Goal: Transaction & Acquisition: Purchase product/service

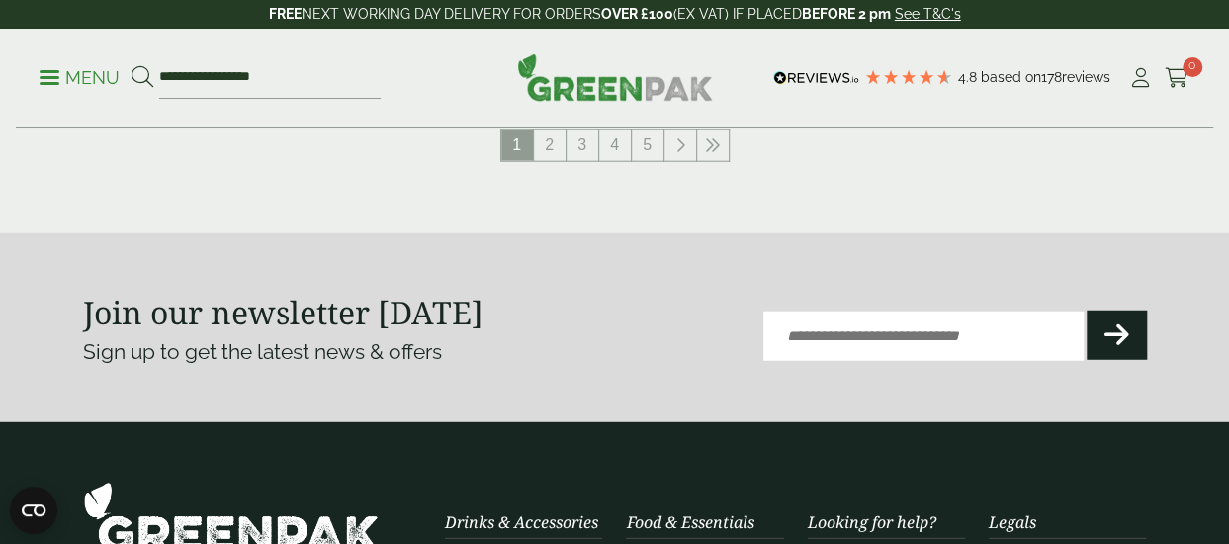
scroll to position [2414, 0]
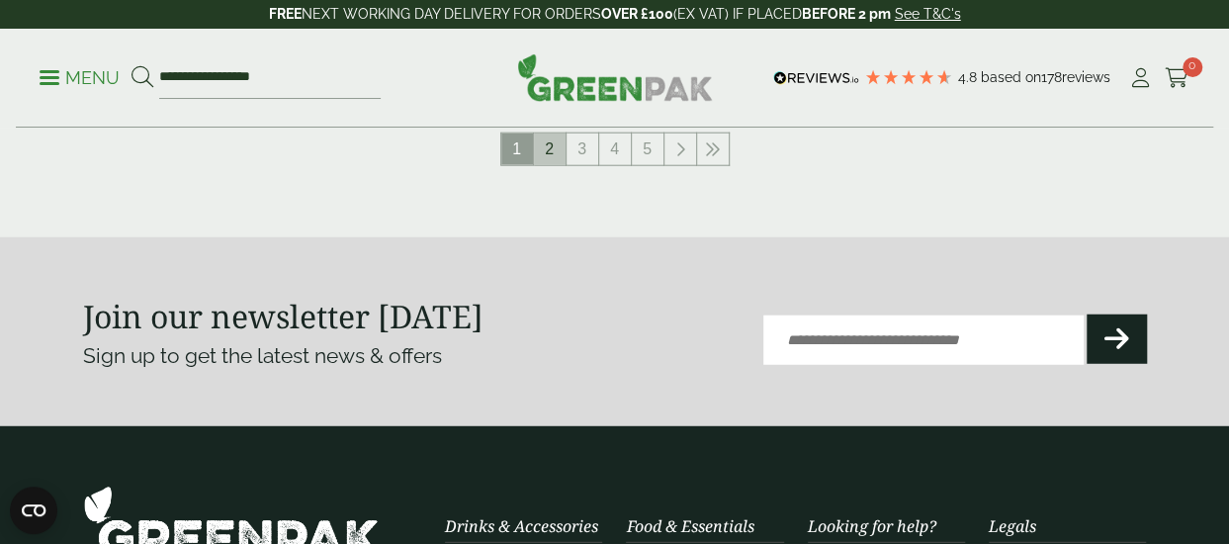
click at [552, 146] on link "2" at bounding box center [550, 149] width 32 height 32
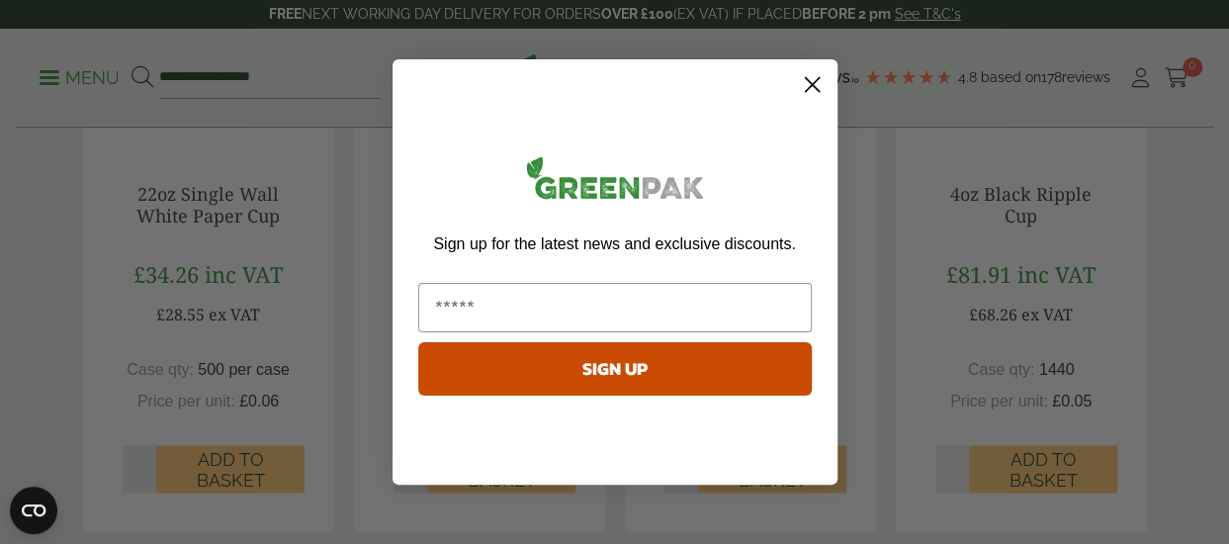
scroll to position [1225, 0]
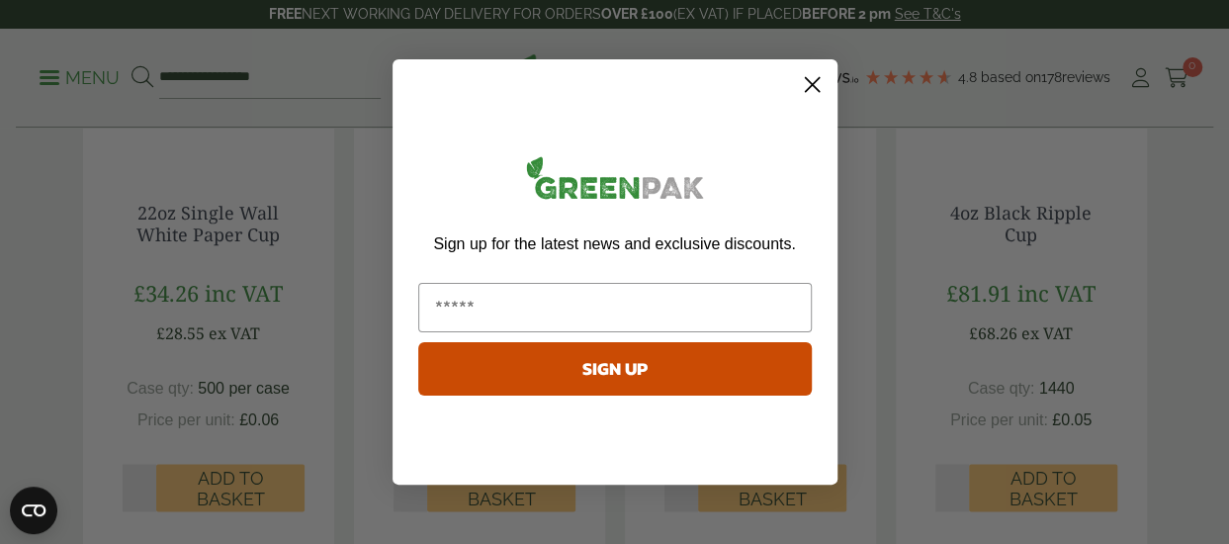
click at [817, 84] on circle "Close dialog" at bounding box center [811, 84] width 33 height 33
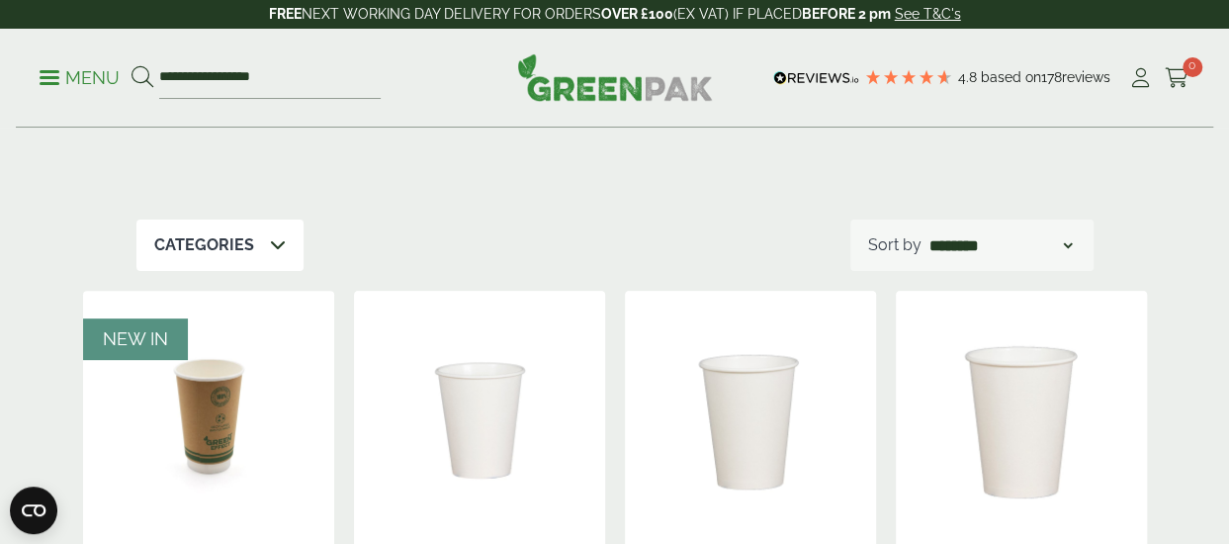
scroll to position [175, 0]
click at [250, 248] on p "Categories" at bounding box center [204, 244] width 100 height 24
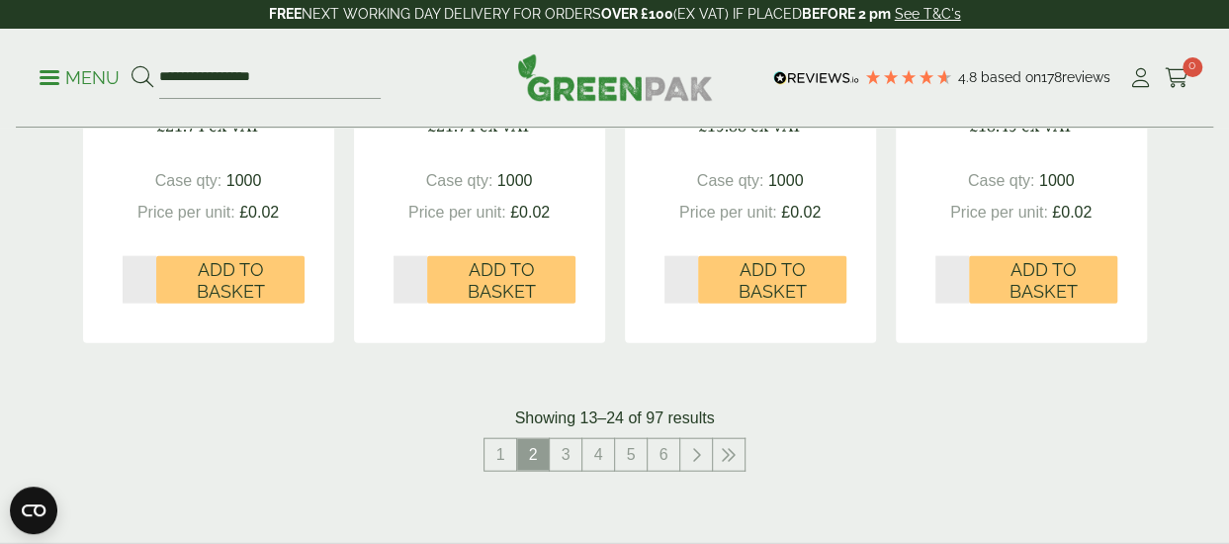
scroll to position [2137, 0]
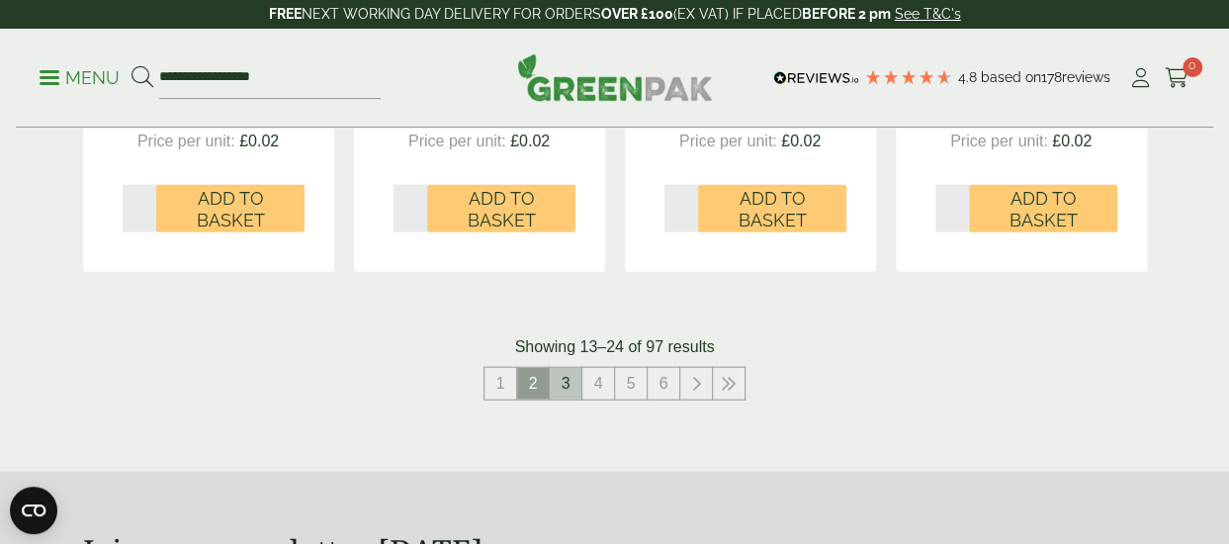
click at [563, 381] on link "3" at bounding box center [566, 384] width 32 height 32
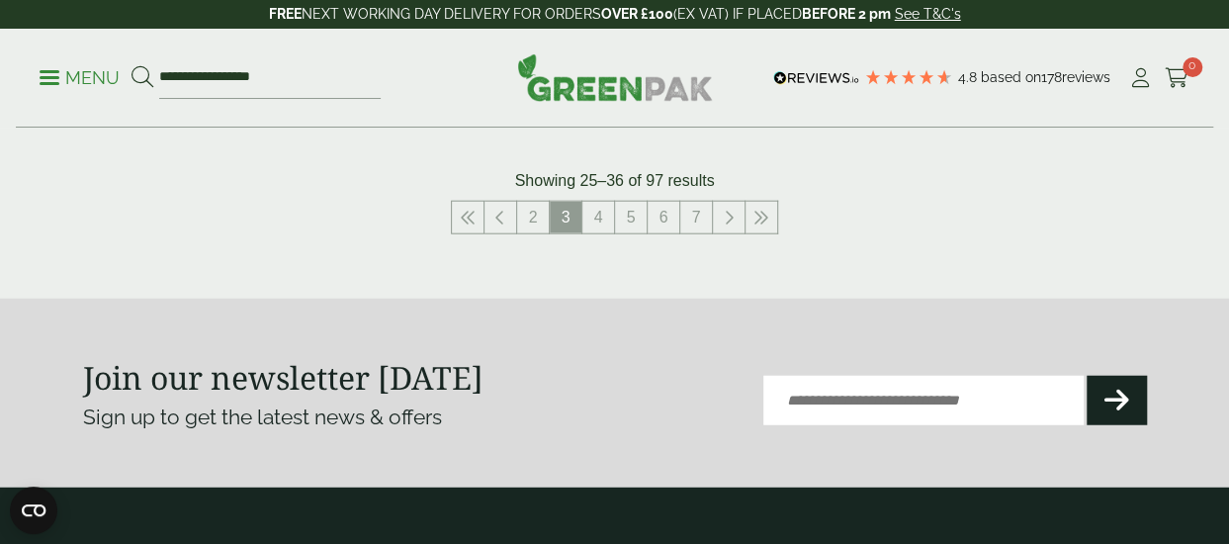
scroll to position [2271, 0]
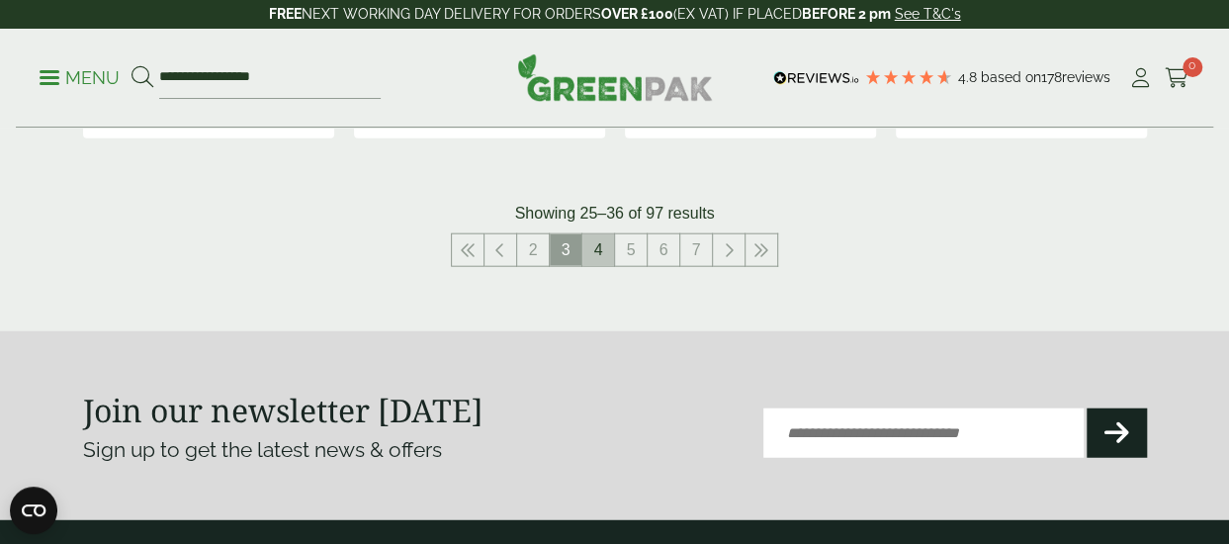
click at [595, 247] on link "4" at bounding box center [598, 250] width 32 height 32
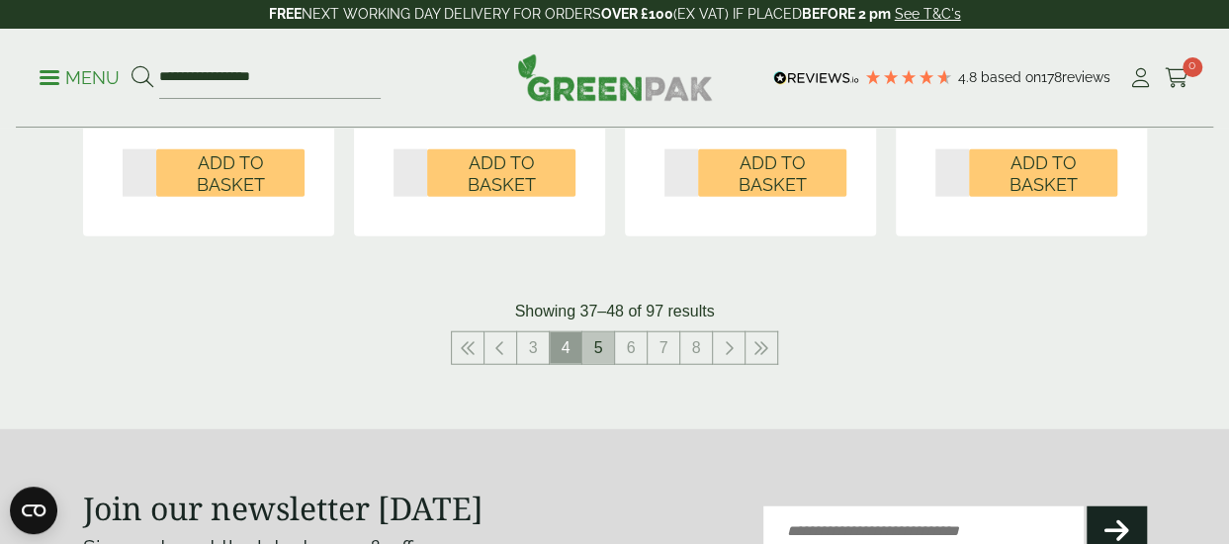
scroll to position [2280, 0]
click at [603, 332] on link "5" at bounding box center [598, 348] width 32 height 32
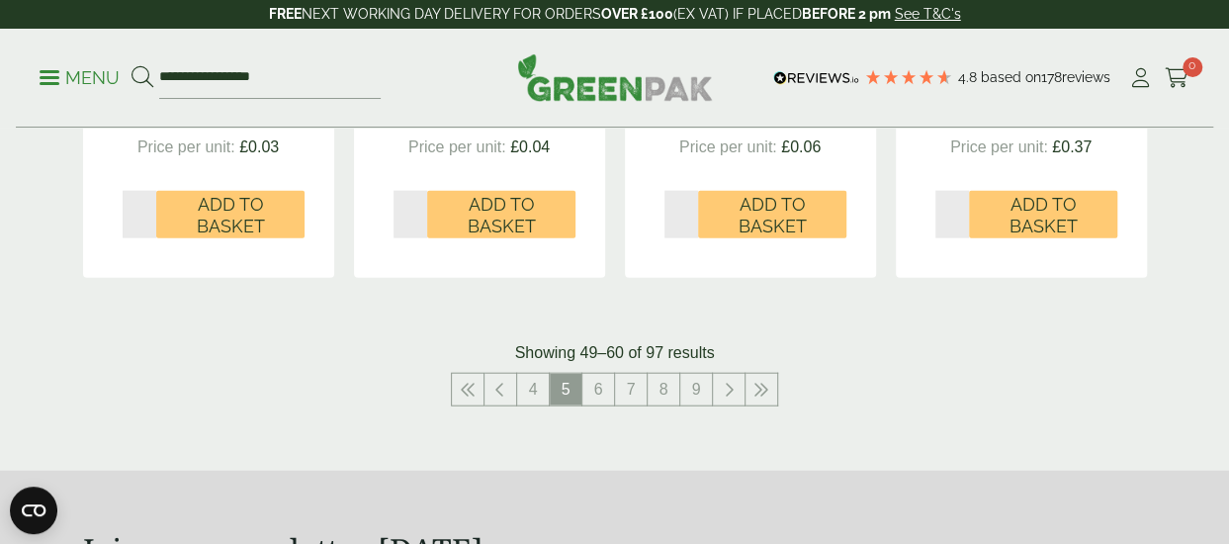
scroll to position [2160, 0]
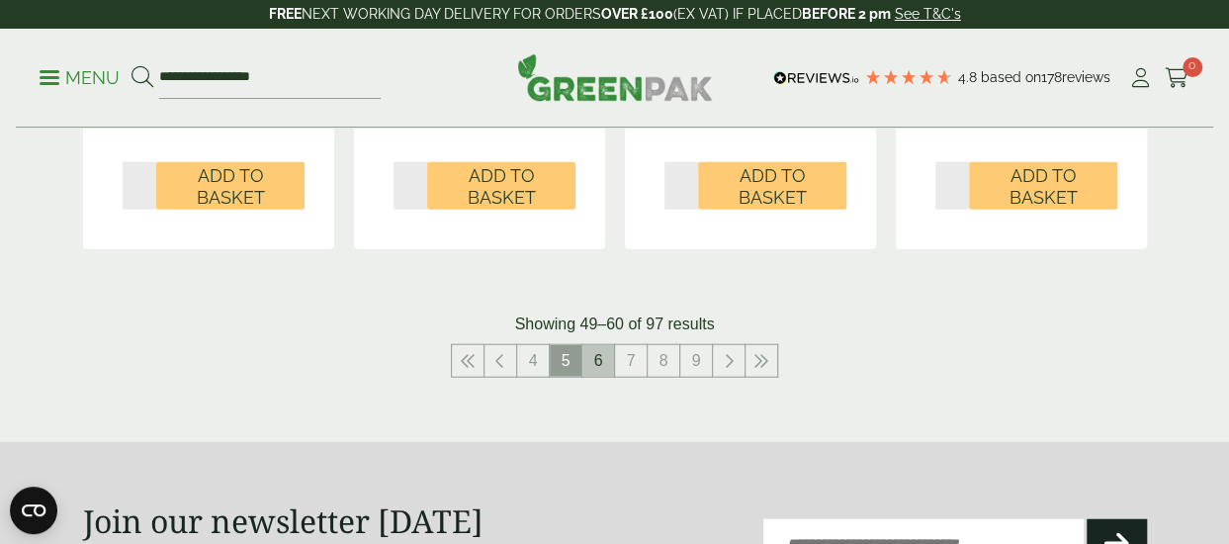
click at [604, 362] on link "6" at bounding box center [598, 361] width 32 height 32
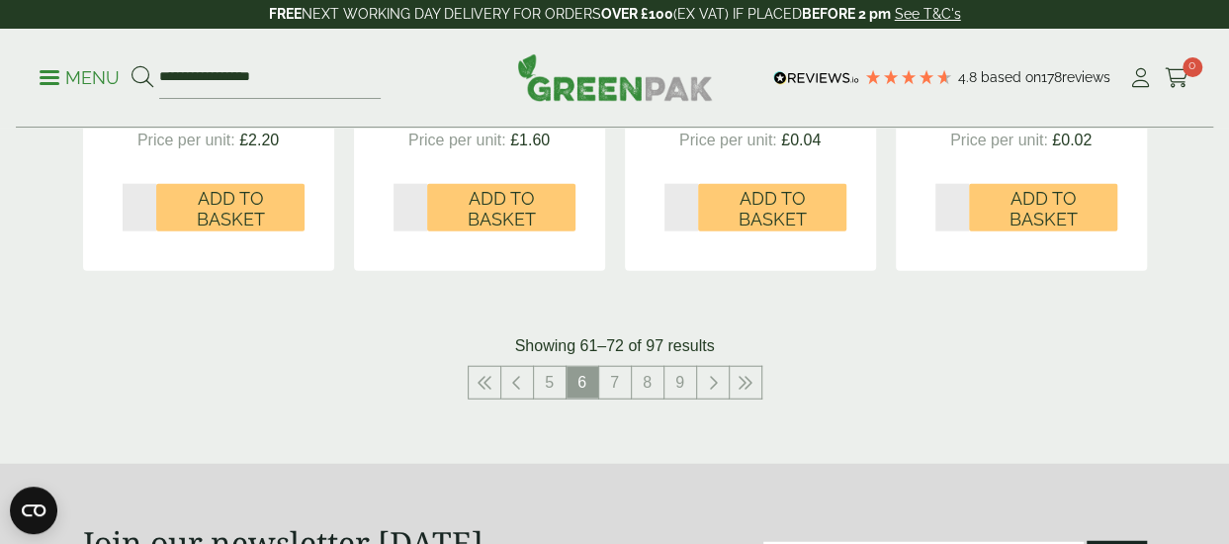
scroll to position [2310, 0]
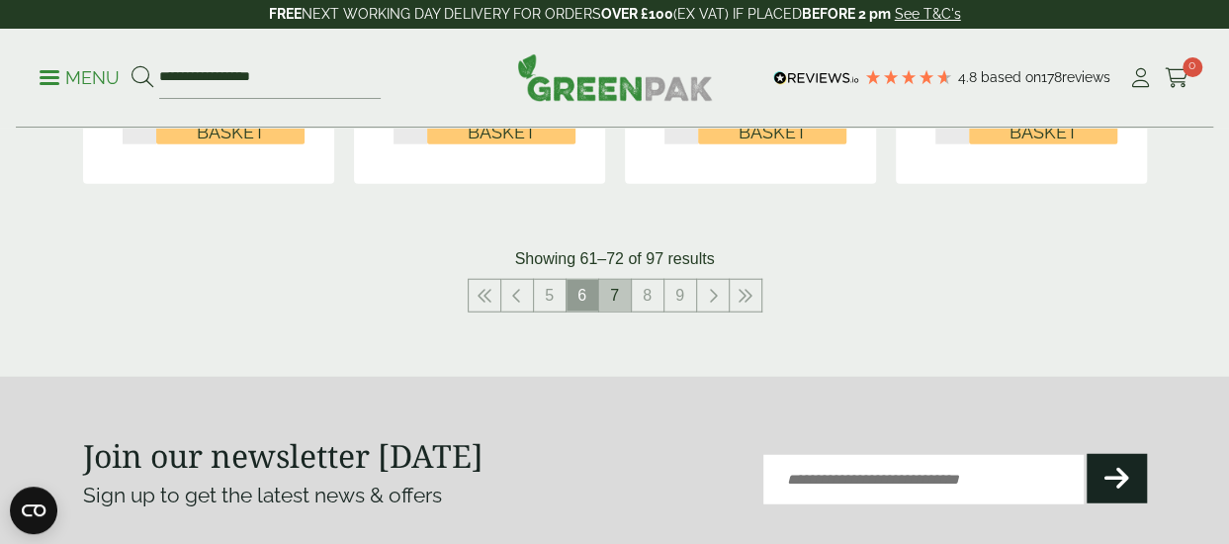
click at [614, 300] on link "7" at bounding box center [615, 296] width 32 height 32
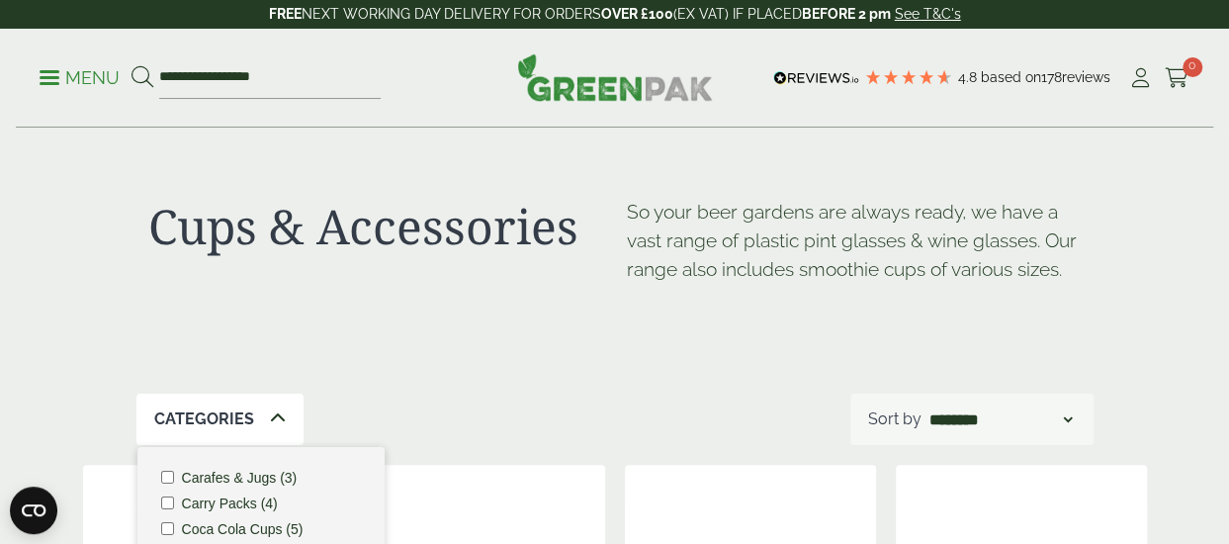
click at [50, 80] on p "Menu" at bounding box center [80, 78] width 80 height 24
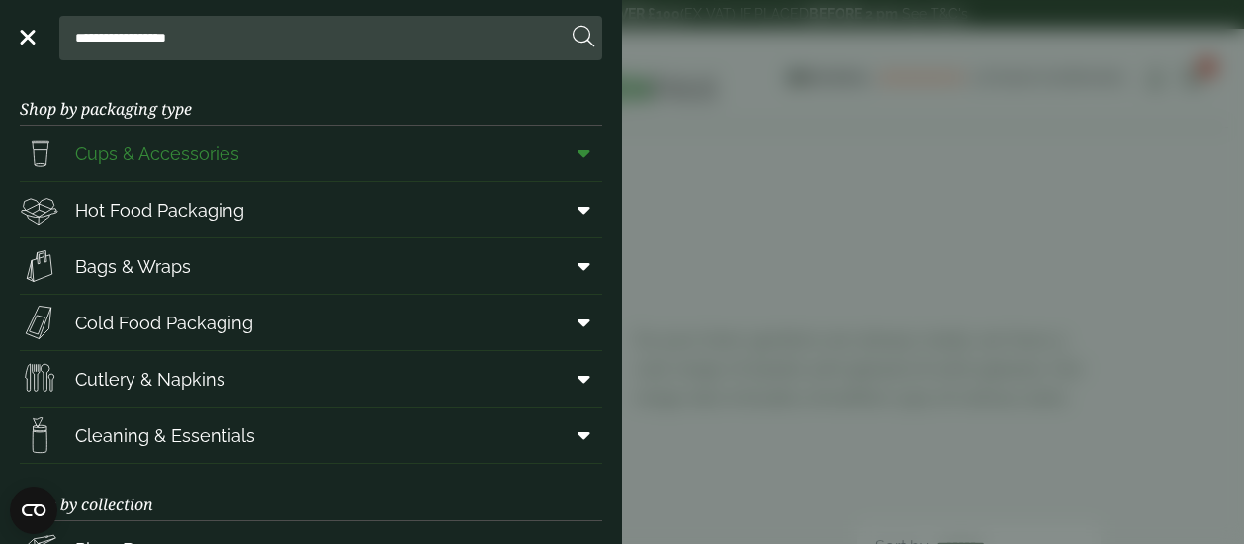
click at [102, 156] on span "Cups & Accessories" at bounding box center [157, 153] width 164 height 27
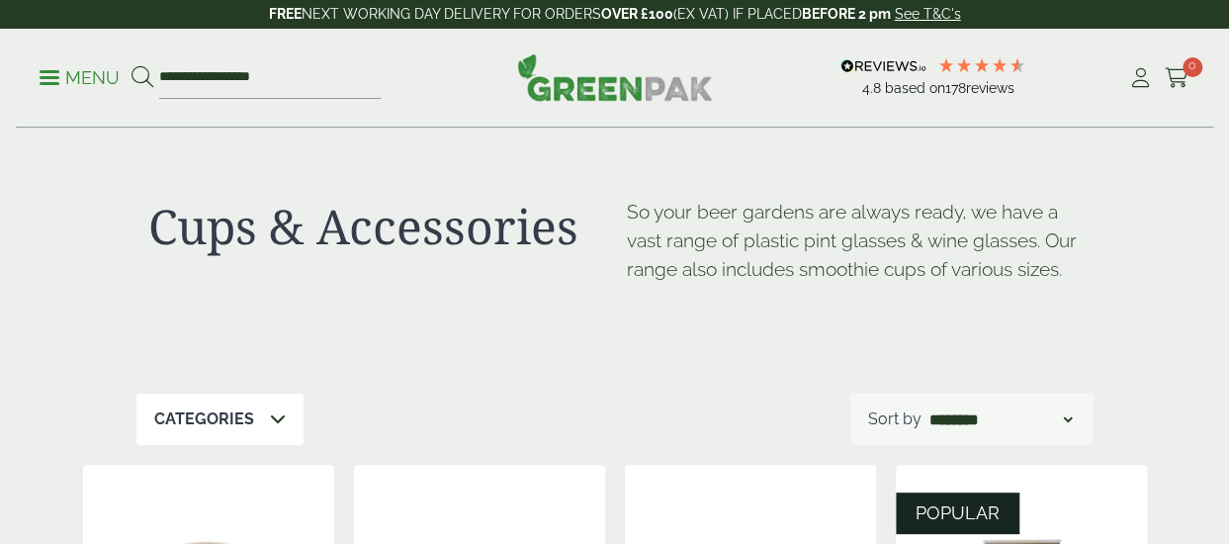
click at [273, 418] on icon at bounding box center [278, 418] width 16 height 16
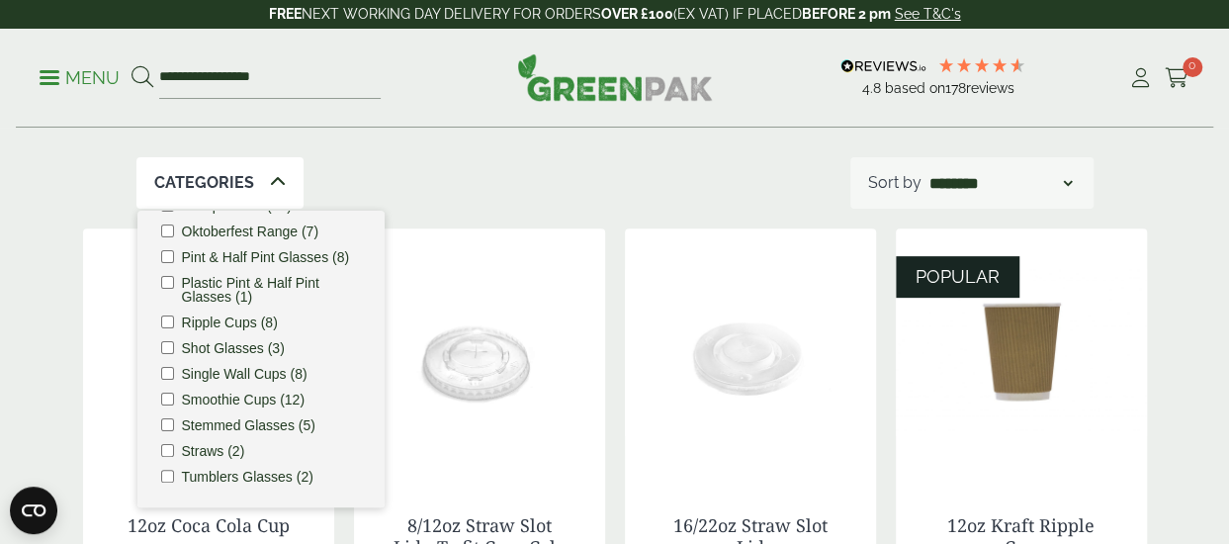
scroll to position [229, 0]
click at [194, 374] on label "Single Wall Cups (8)" at bounding box center [245, 374] width 126 height 14
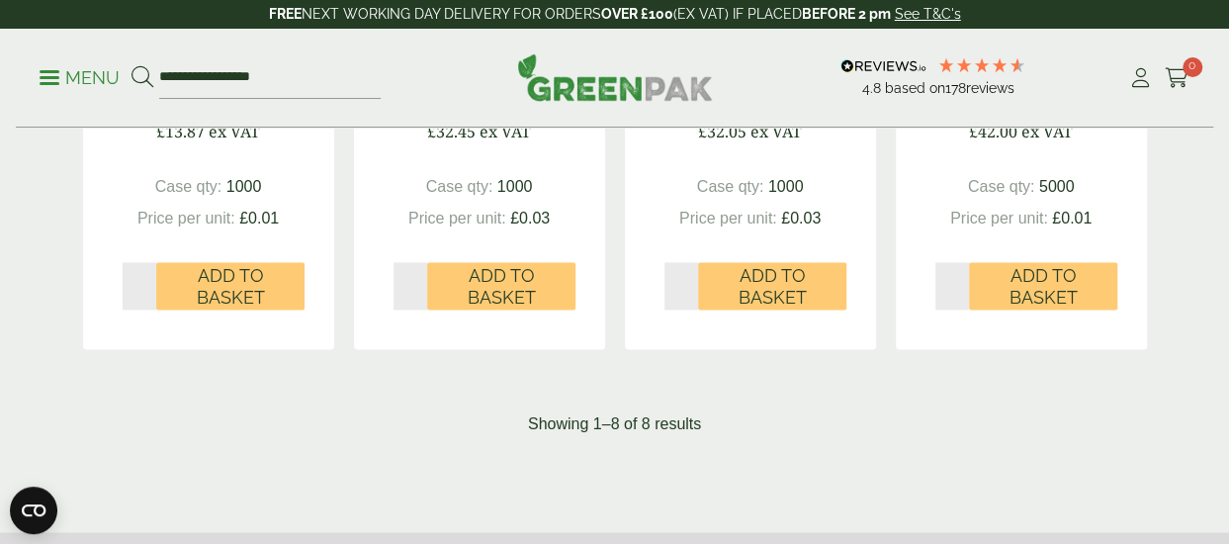
scroll to position [1294, 0]
